Goal: Find specific page/section: Find specific page/section

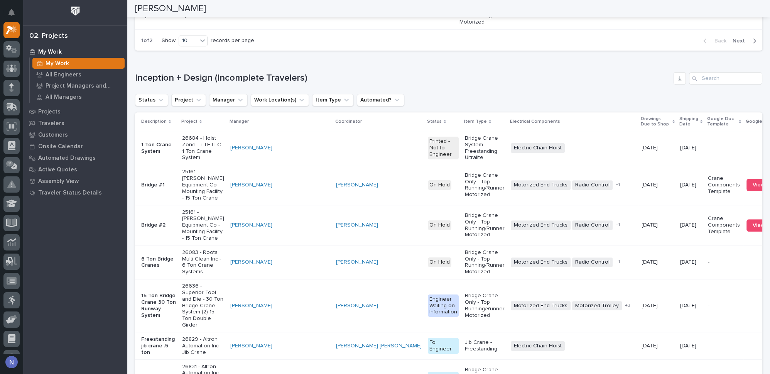
scroll to position [572, 0]
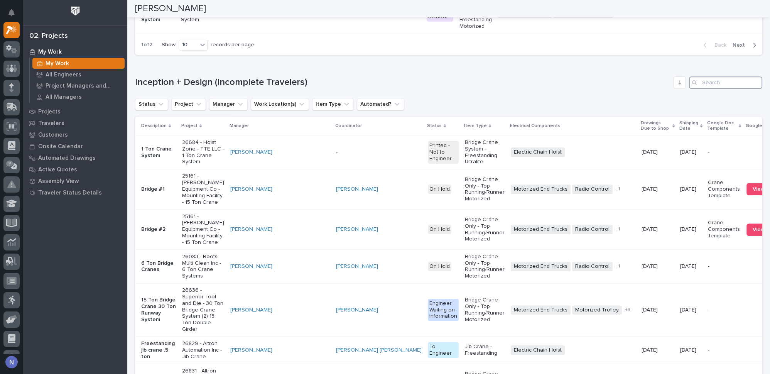
click at [719, 89] on input "Search" at bounding box center [725, 82] width 73 height 12
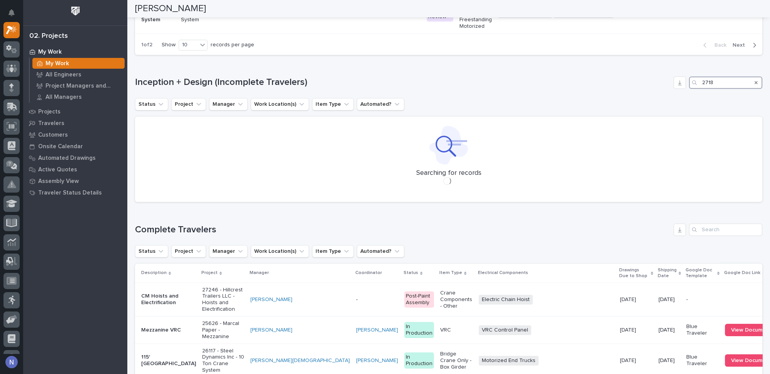
scroll to position [570, 0]
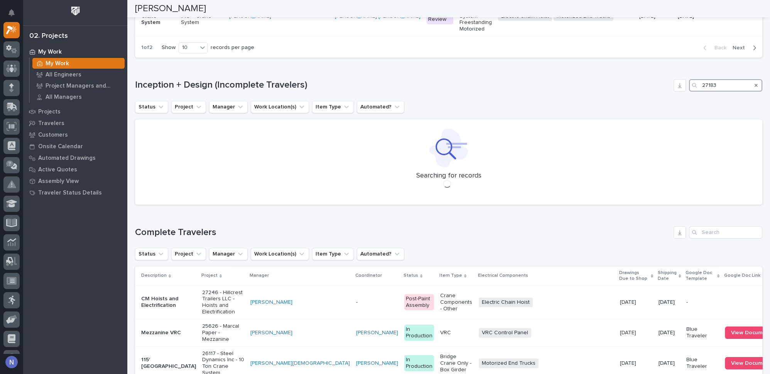
type input "27183"
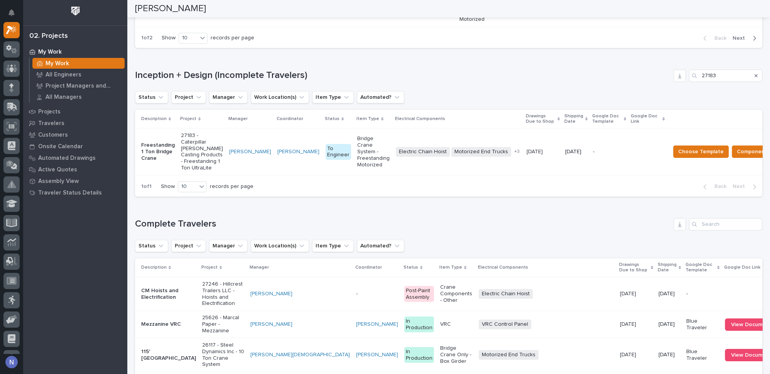
click at [287, 175] on td "[PERSON_NAME]" at bounding box center [298, 151] width 48 height 47
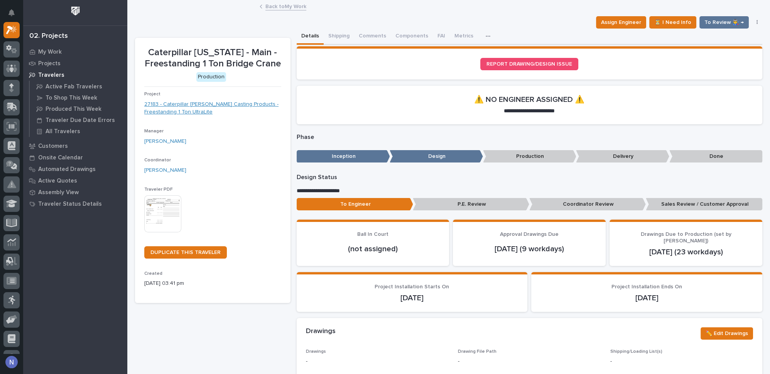
click at [167, 116] on link "27183 - Caterpillar [PERSON_NAME] Casting Products - Freestanding 1 Ton UltraLi…" at bounding box center [212, 108] width 137 height 16
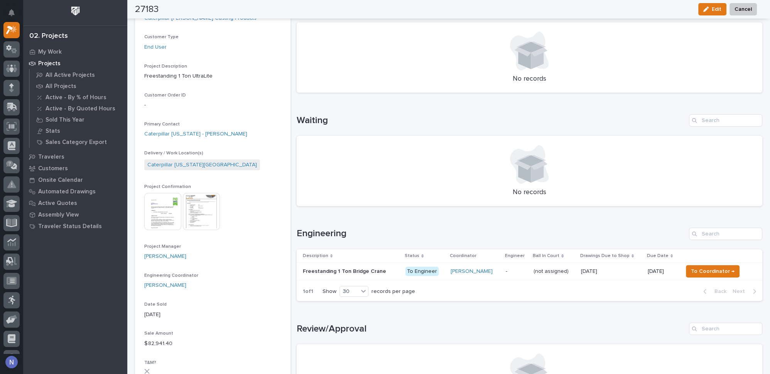
scroll to position [183, 0]
